Goal: Go to known website: Access a specific website the user already knows

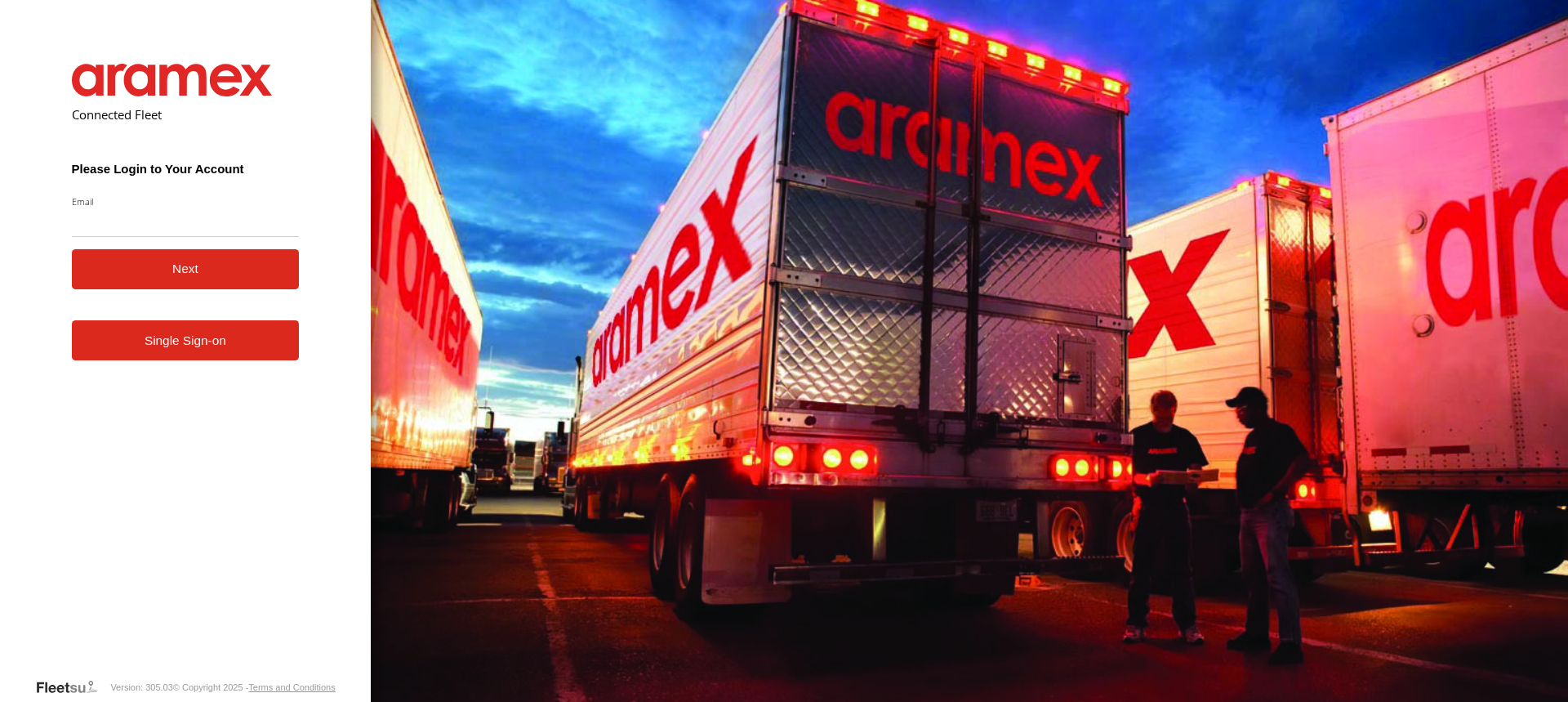
click at [158, 346] on link "Single Sign-on" at bounding box center [185, 340] width 228 height 40
